Goal: Find specific page/section: Find specific page/section

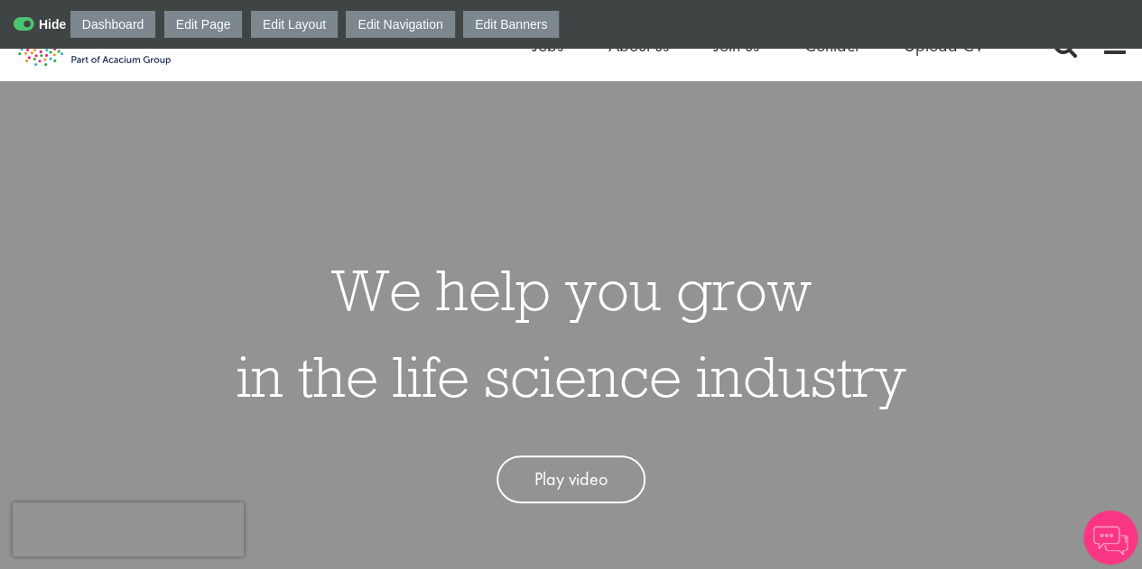
click at [25, 22] on icon at bounding box center [40, 24] width 52 height 18
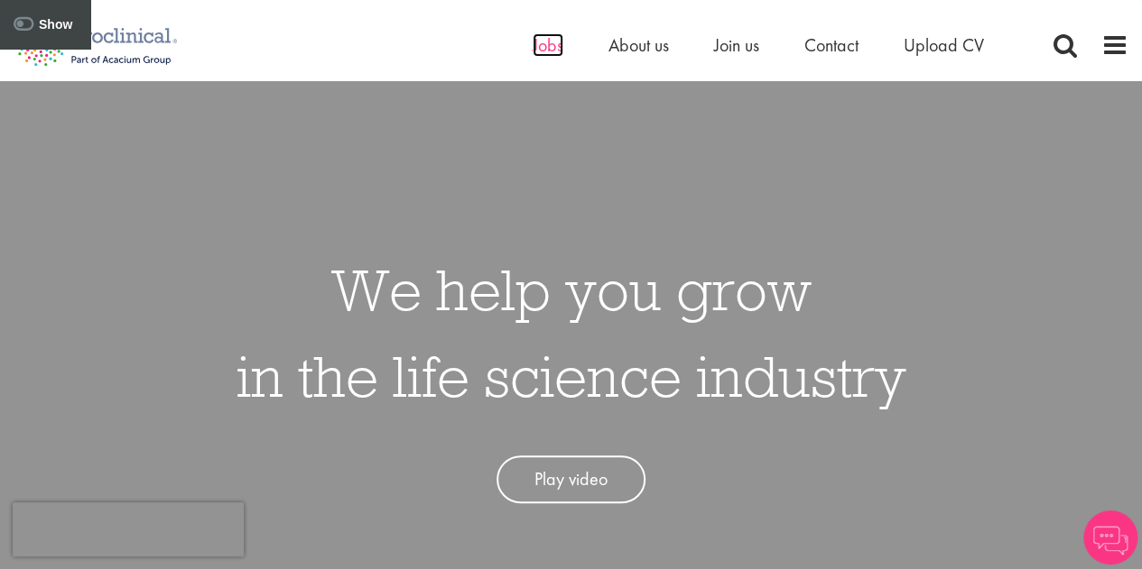
click at [550, 44] on span "Jobs" at bounding box center [547, 44] width 31 height 23
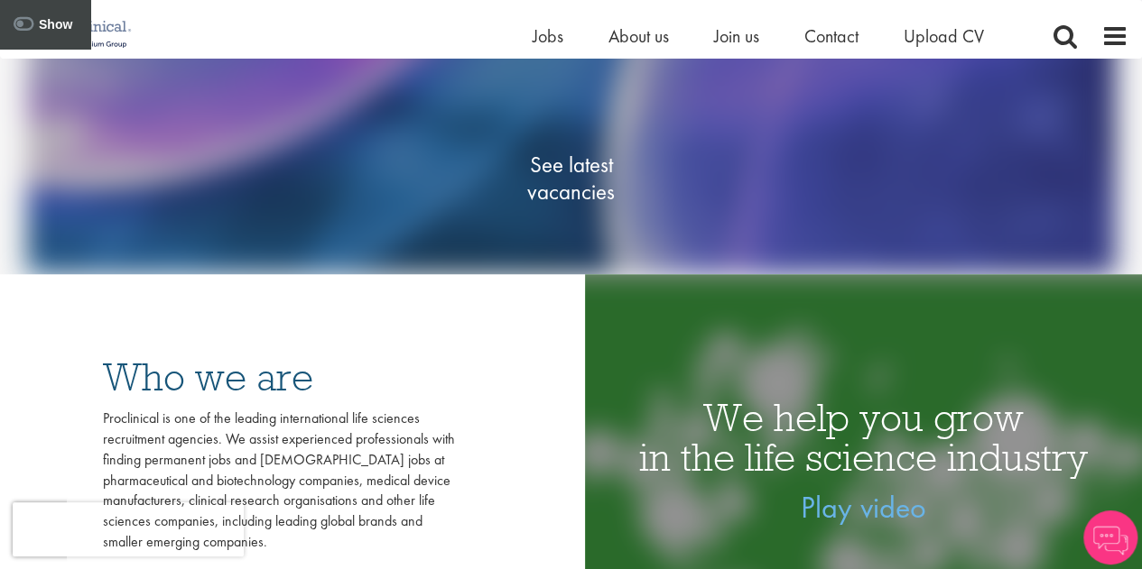
scroll to position [90, 0]
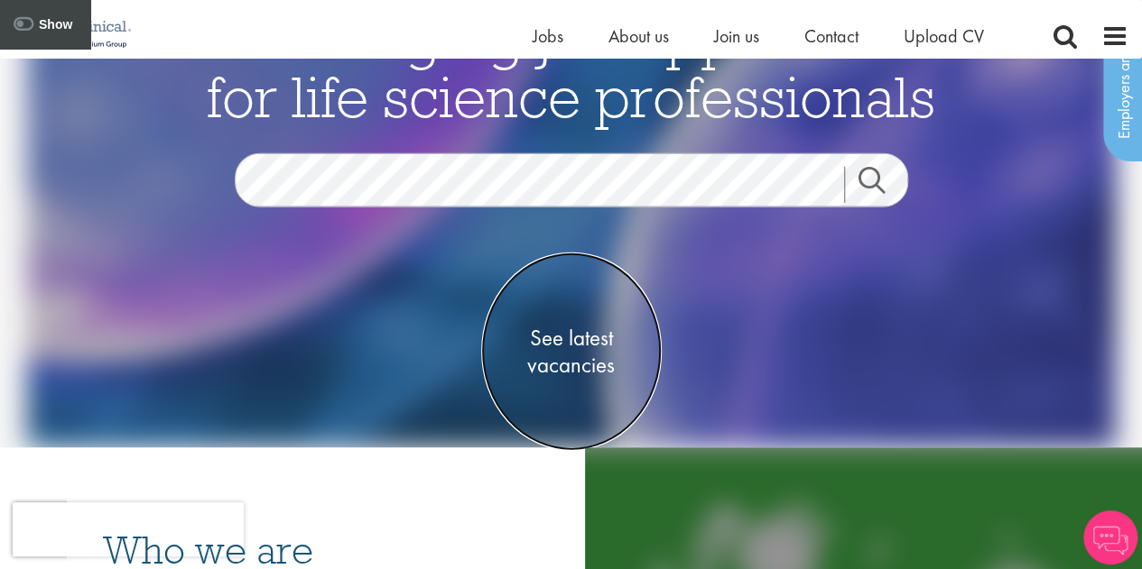
click at [599, 362] on span "See latest vacancies" at bounding box center [571, 352] width 180 height 54
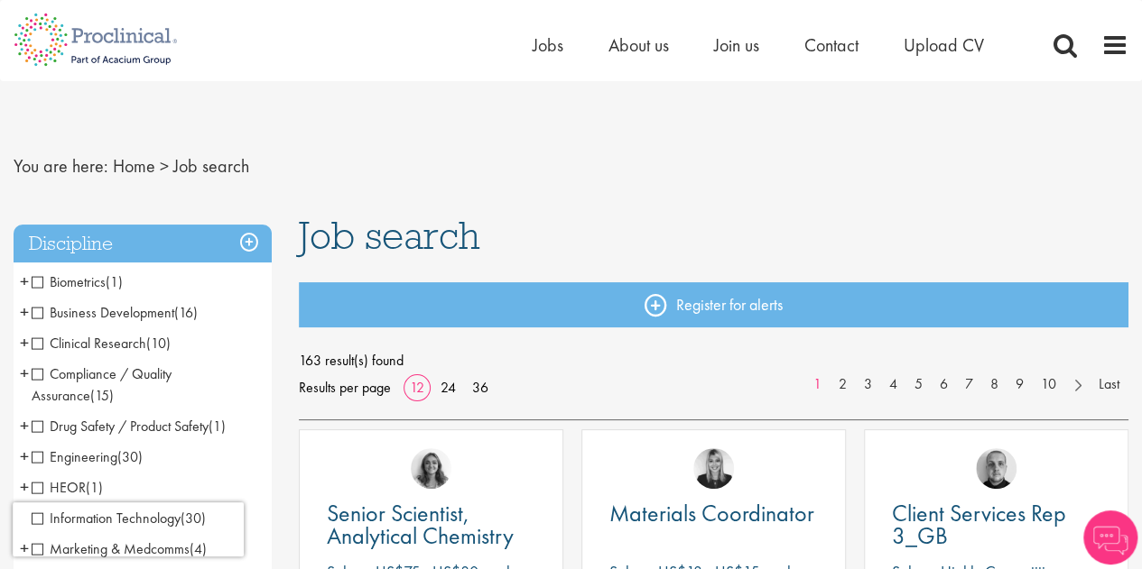
click at [244, 233] on h3 "Discipline" at bounding box center [143, 244] width 258 height 39
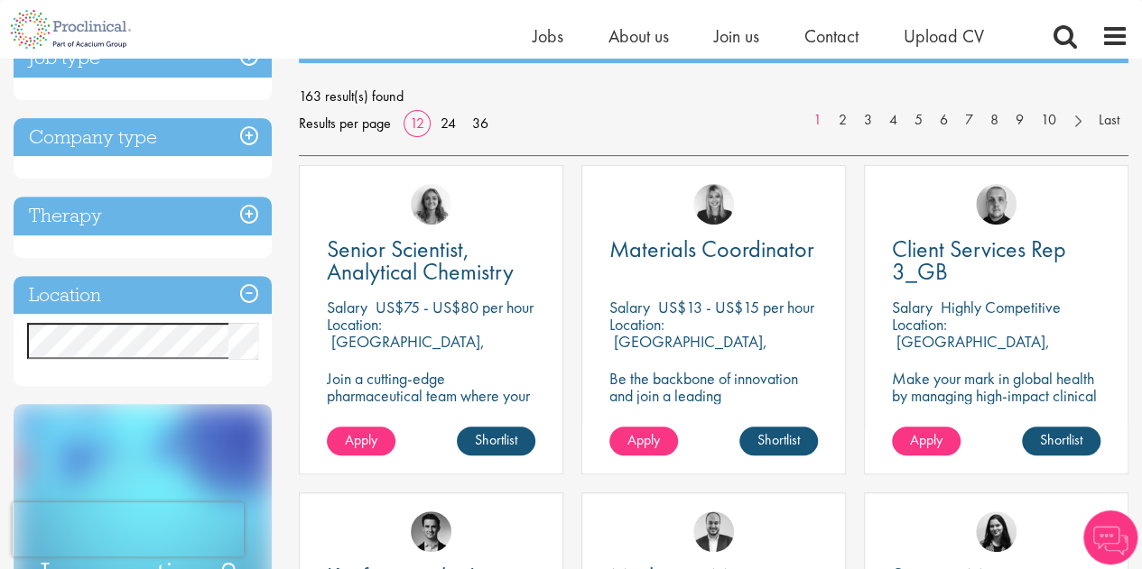
scroll to position [271, 0]
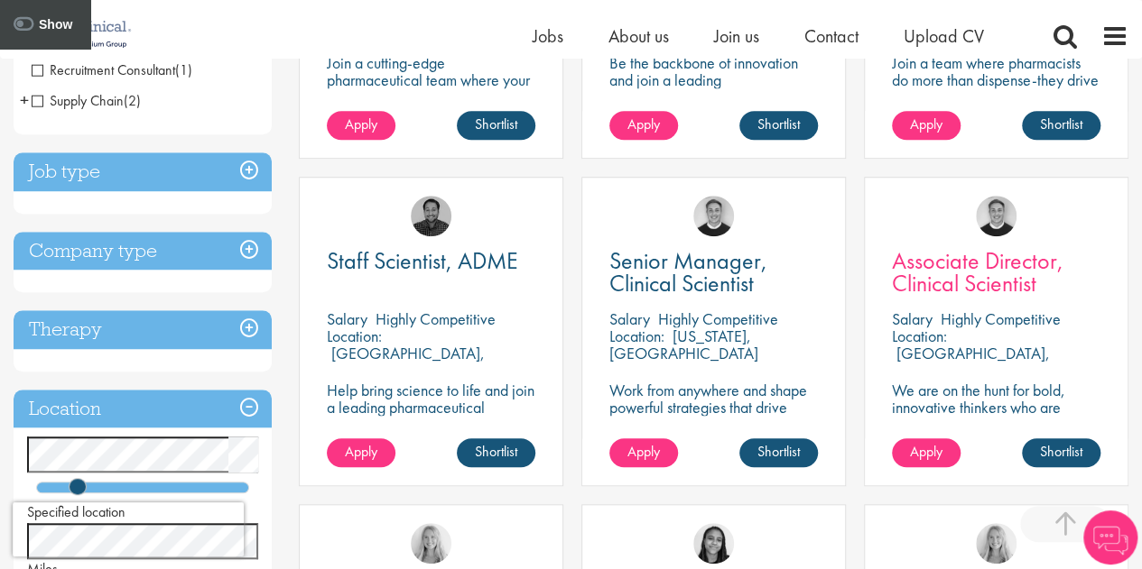
scroll to position [632, 0]
